Goal: Transaction & Acquisition: Download file/media

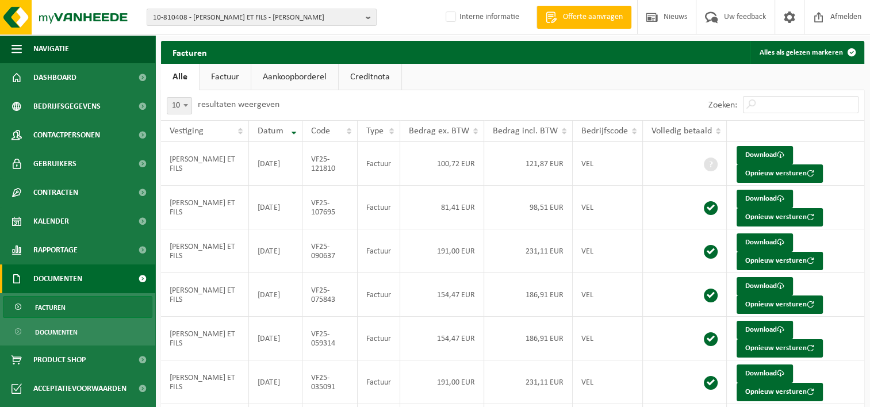
click at [215, 14] on span "10-810408 - BOUCHERIE ROSSI ET FILS - ALLEUR" at bounding box center [257, 17] width 208 height 17
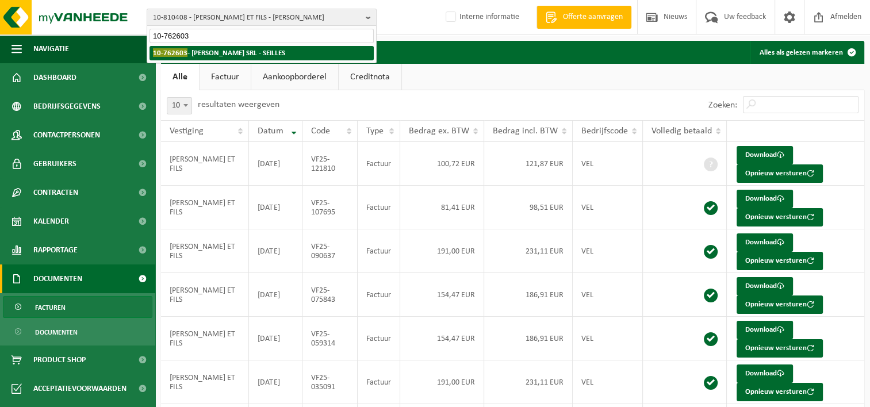
type input "10-762603"
click at [285, 52] on strong "10-762603 - VINCENT LEMINEUR SRL - SEILLES" at bounding box center [219, 52] width 132 height 9
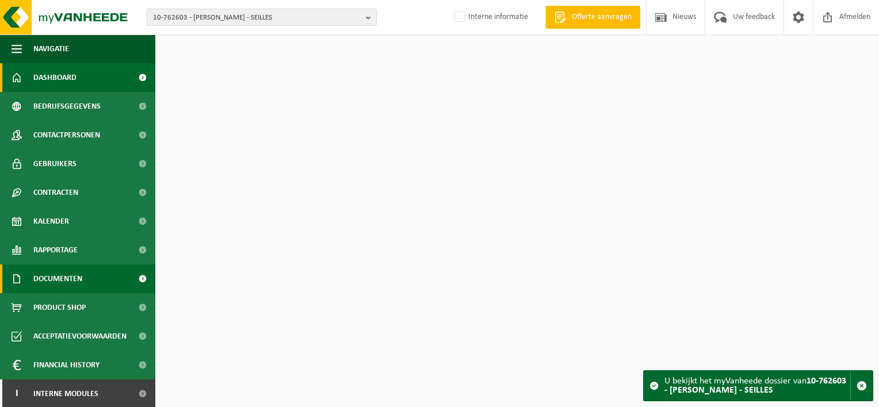
click at [59, 278] on span "Documenten" at bounding box center [57, 279] width 49 height 29
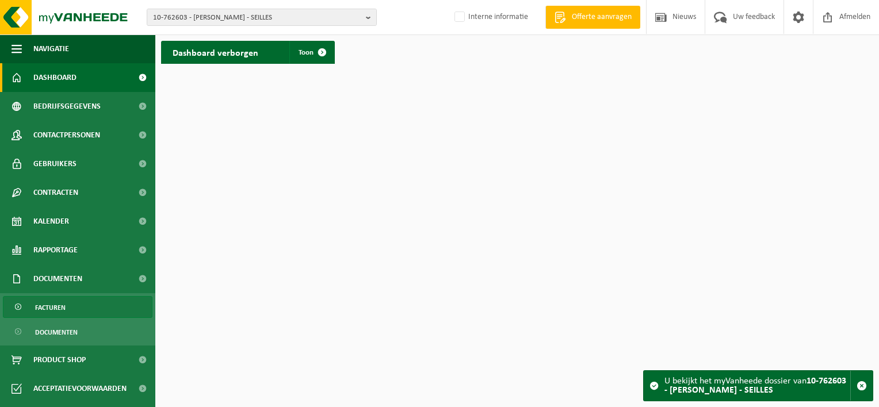
click at [61, 306] on span "Facturen" at bounding box center [50, 308] width 30 height 22
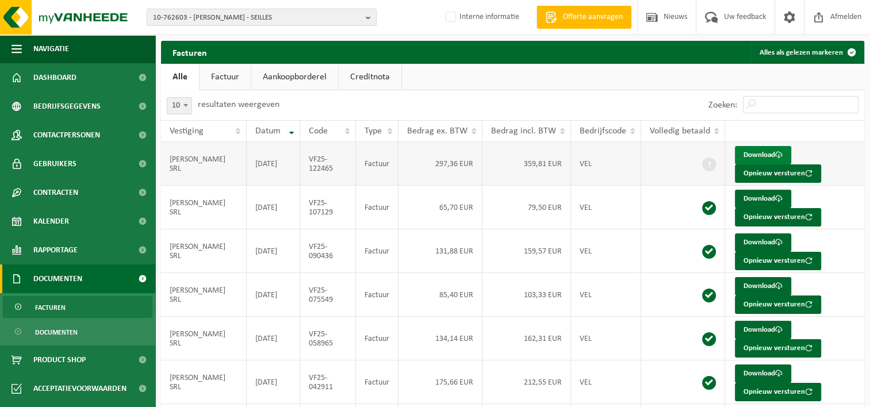
click at [764, 152] on link "Download" at bounding box center [763, 155] width 56 height 18
